Goal: Navigation & Orientation: Find specific page/section

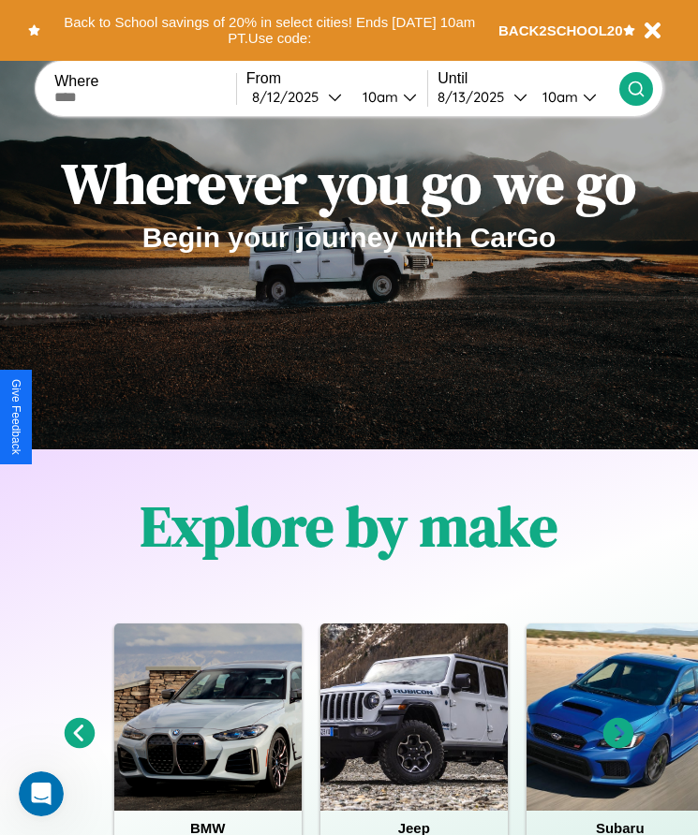
scroll to position [765, 0]
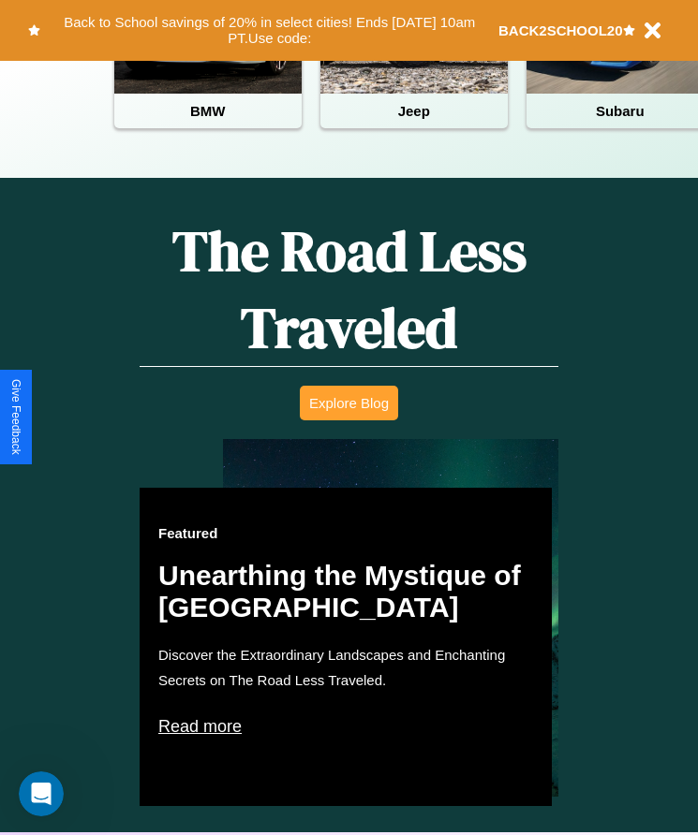
click at [348, 417] on button "Explore Blog" at bounding box center [349, 403] width 98 height 35
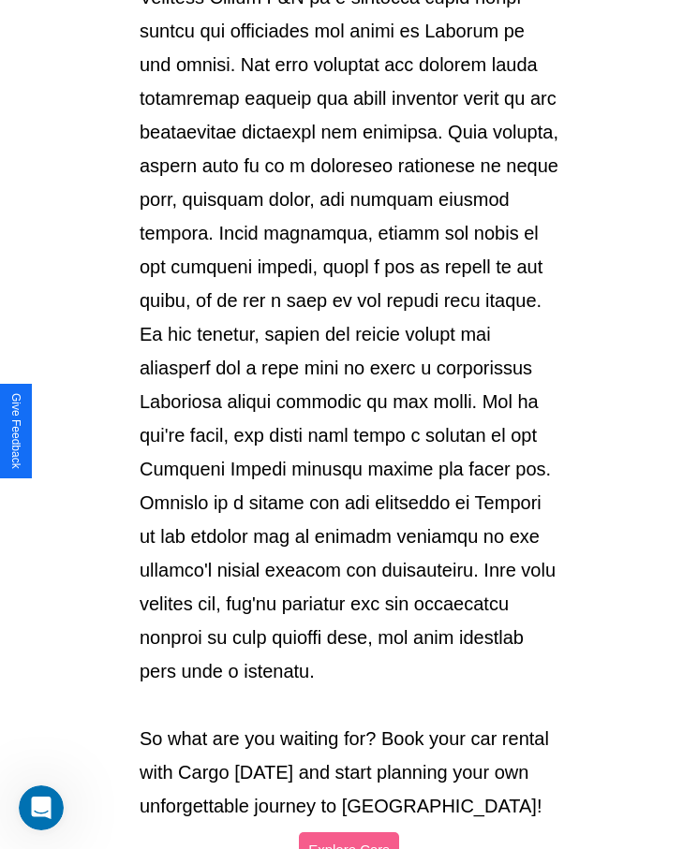
scroll to position [1978, 0]
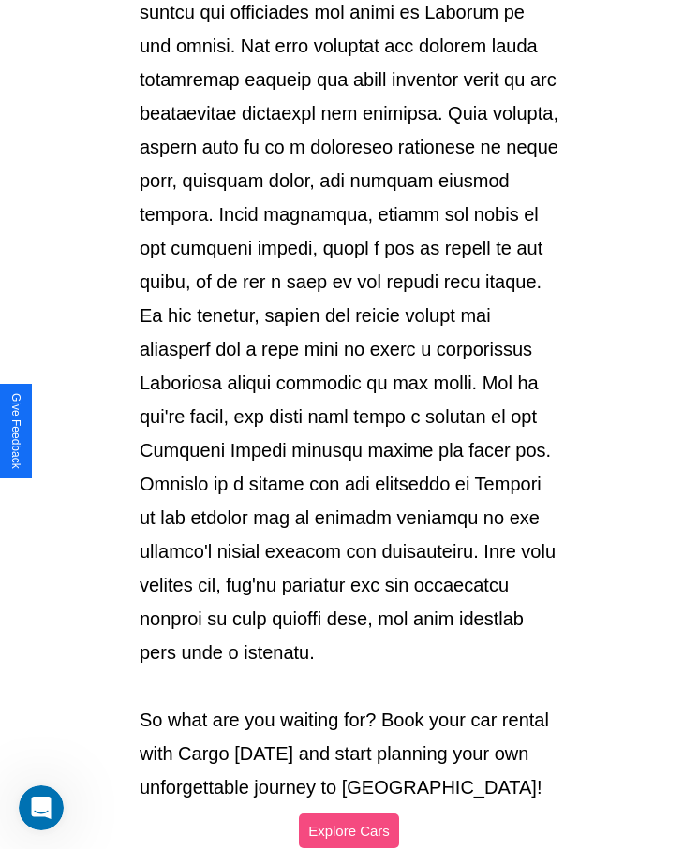
click at [348, 814] on button "Explore Cars" at bounding box center [349, 831] width 100 height 35
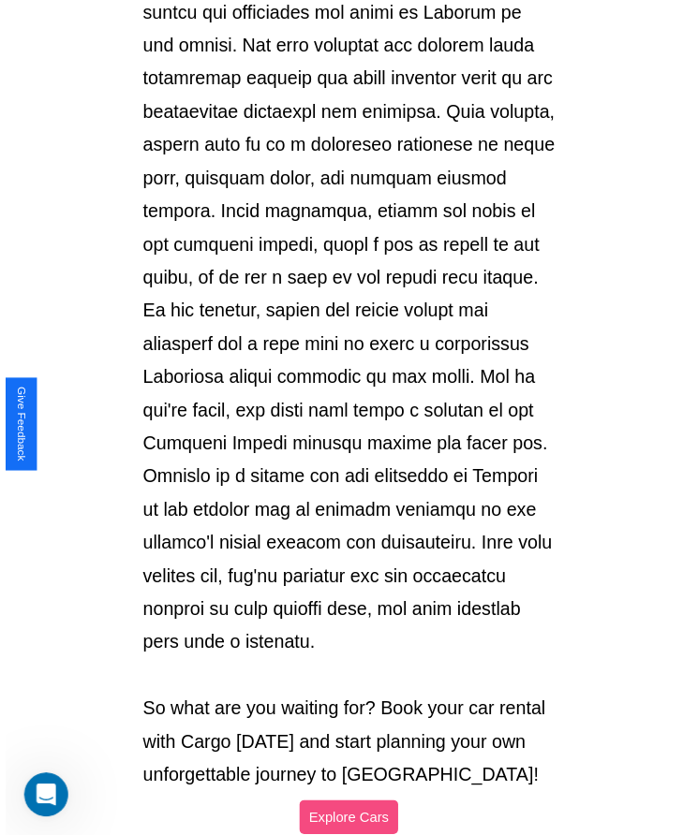
scroll to position [765, 0]
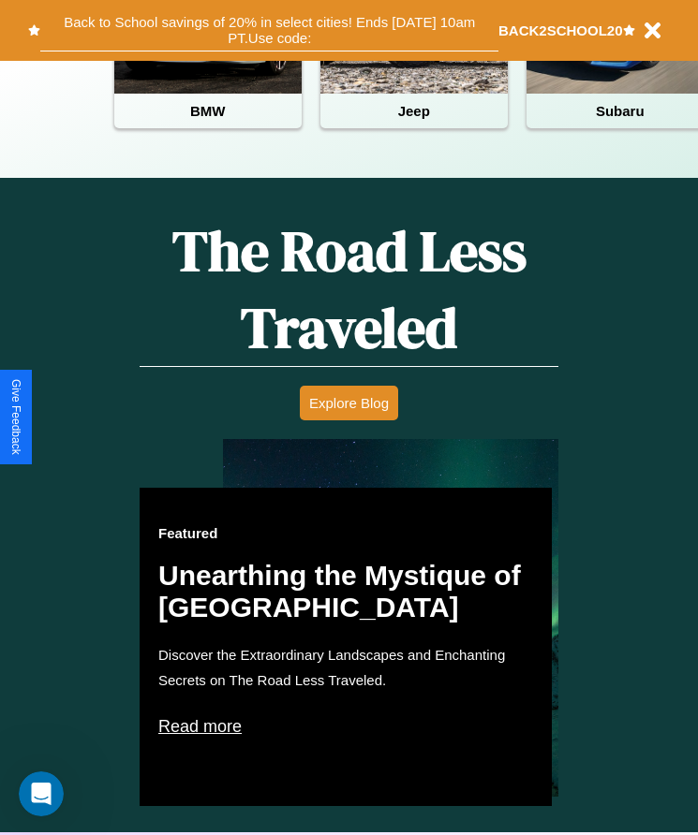
click at [269, 30] on button "Back to School savings of 20% in select cities! Ends [DATE] 10am PT. Use code:" at bounding box center [269, 30] width 458 height 42
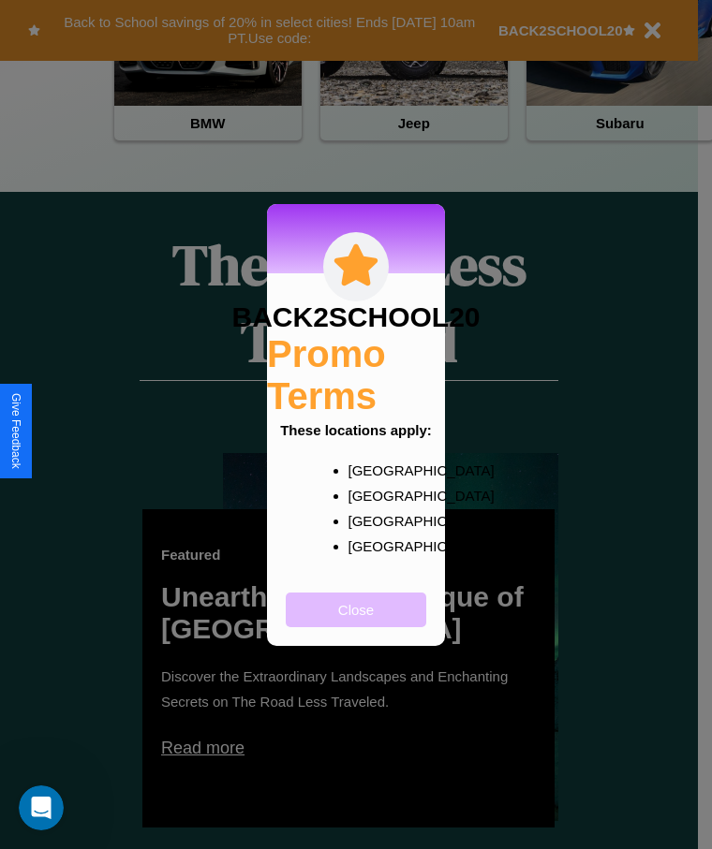
click at [356, 622] on button "Close" at bounding box center [356, 610] width 140 height 35
